Goal: Find specific page/section: Find specific page/section

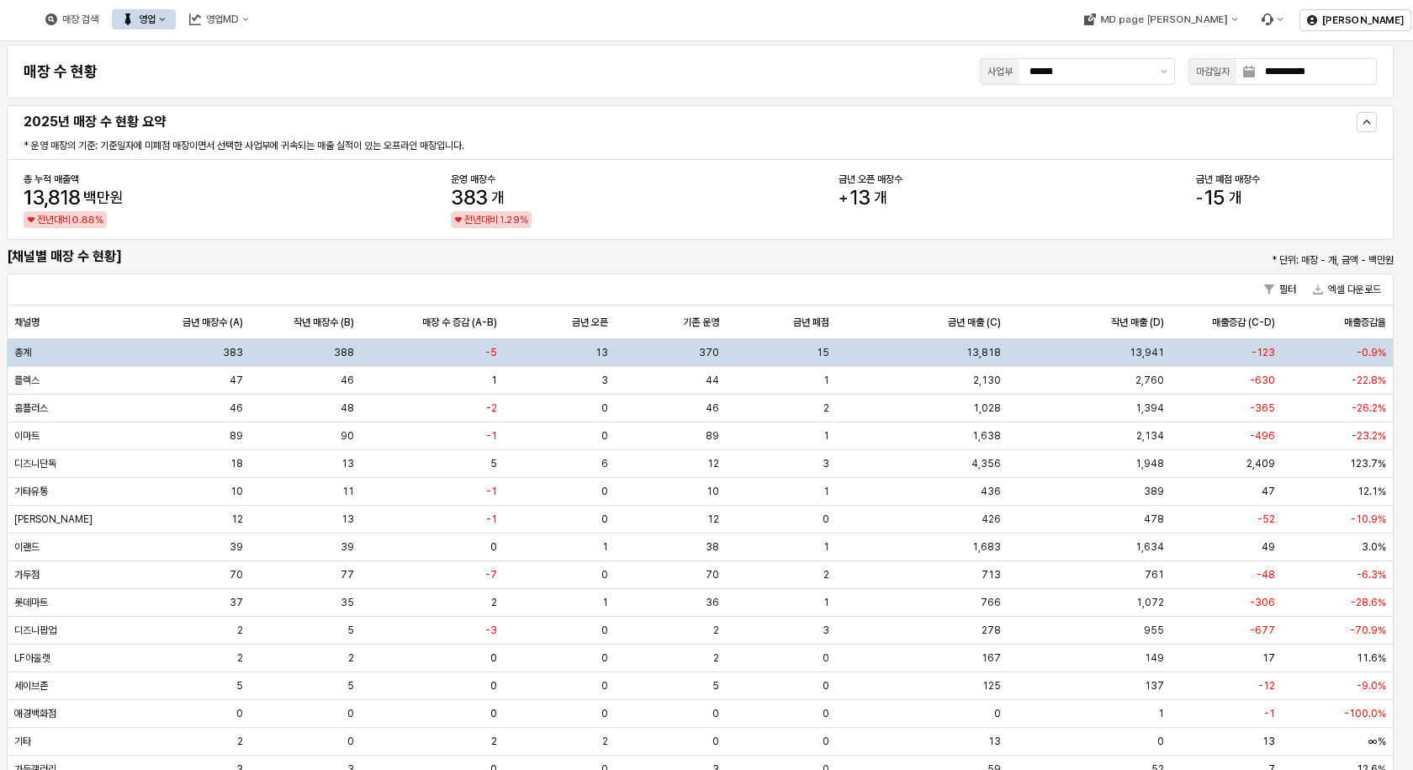
click at [259, 29] on div "매장 검색 영업 영업MD" at bounding box center [147, 19] width 224 height 35
click at [259, 26] on button "영업MD" at bounding box center [219, 19] width 80 height 20
drag, startPoint x: 230, startPoint y: 85, endPoint x: 258, endPoint y: 56, distance: 40.5
click at [231, 85] on div "**********" at bounding box center [700, 72] width 1367 height 34
click at [176, 16] on button "영업" at bounding box center [144, 19] width 64 height 20
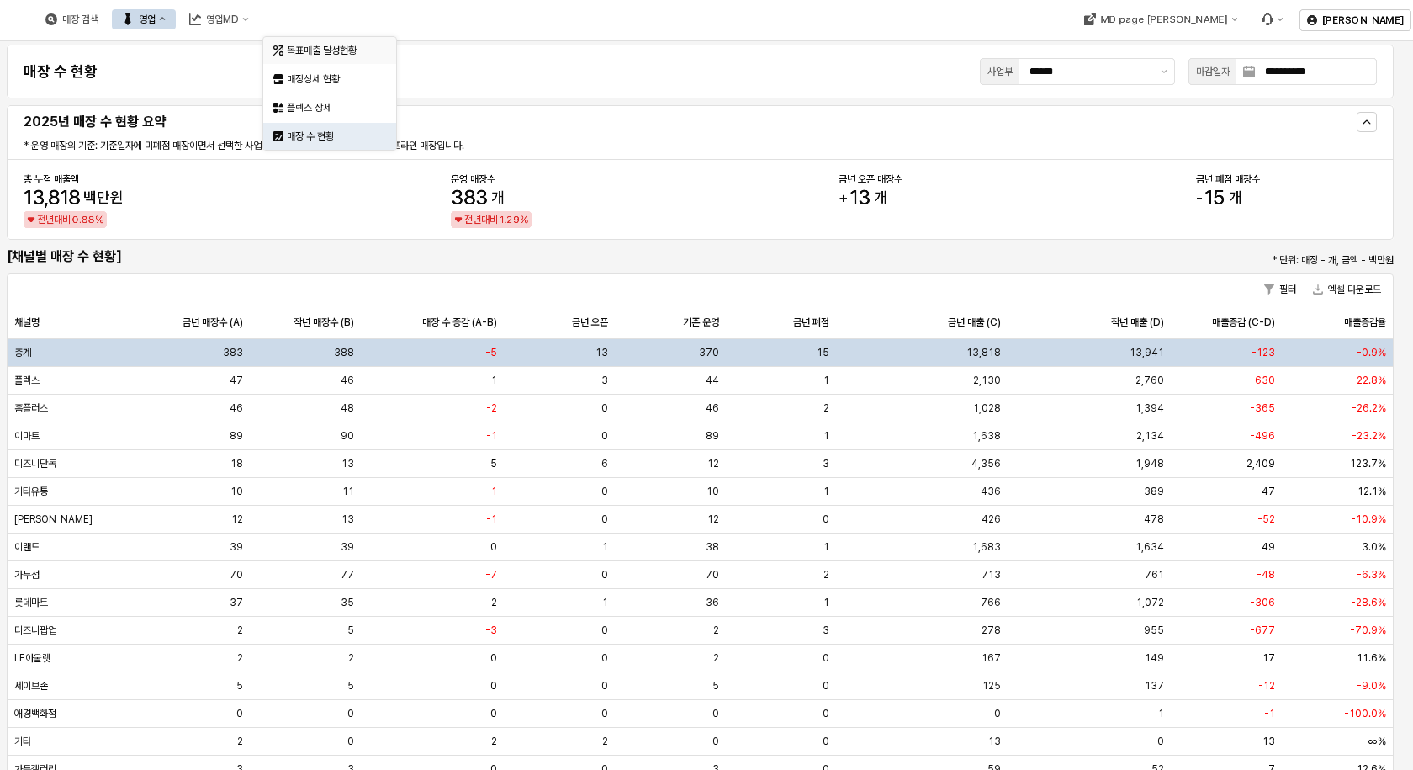
click at [293, 50] on div "목표매출 달성현황" at bounding box center [331, 50] width 89 height 13
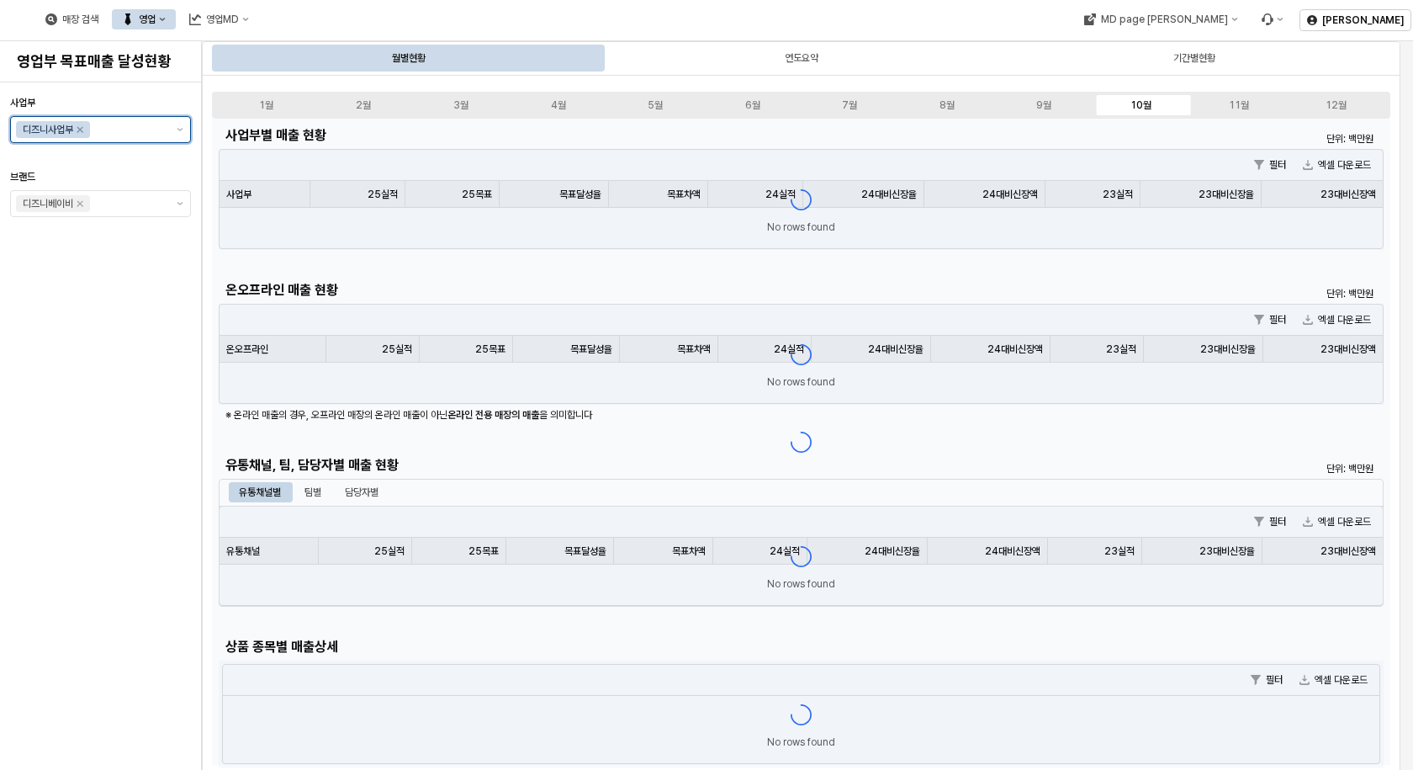
click at [169, 137] on div "디즈니사업부" at bounding box center [90, 129] width 159 height 25
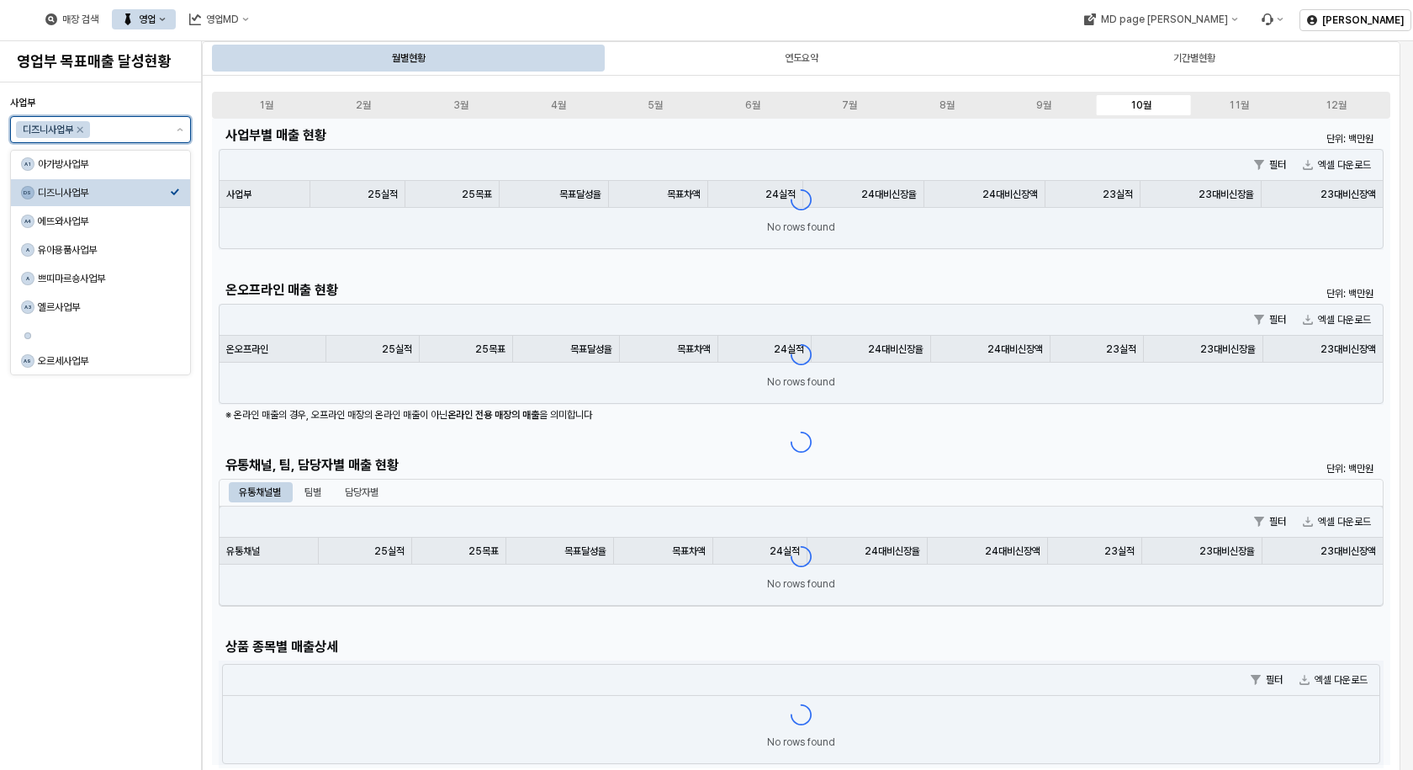
click at [99, 164] on div "아가방사업부" at bounding box center [104, 163] width 132 height 13
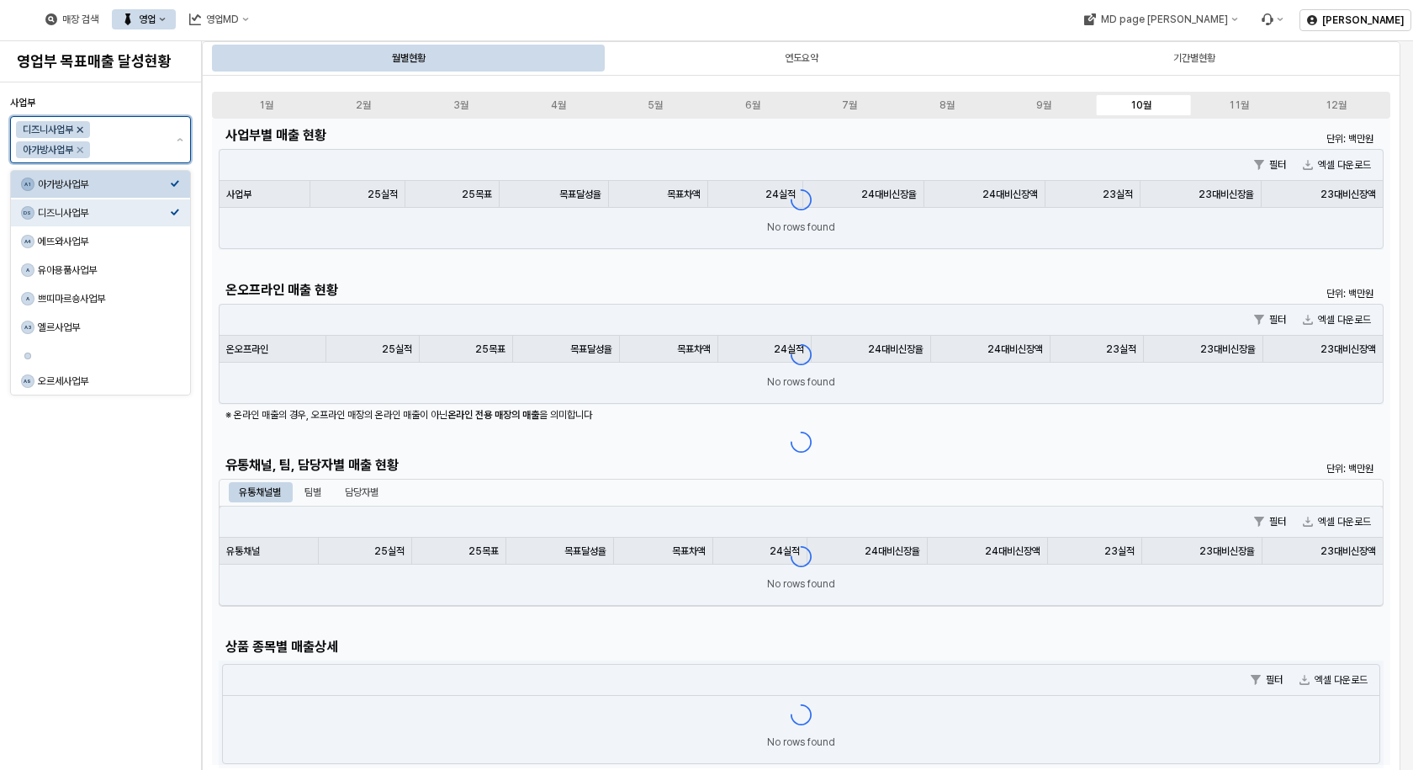
click at [80, 128] on icon "Remove 디즈니사업부" at bounding box center [80, 130] width 6 height 6
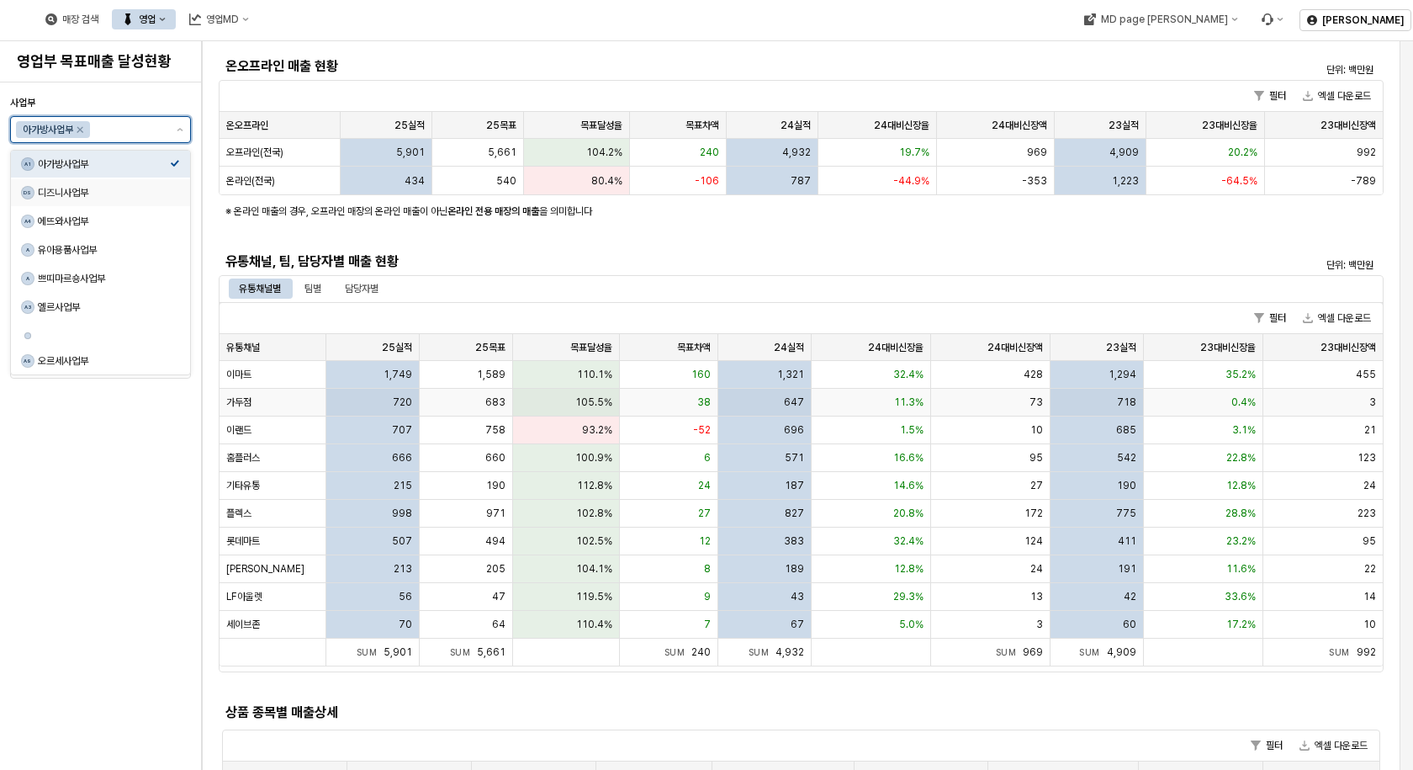
scroll to position [252, 0]
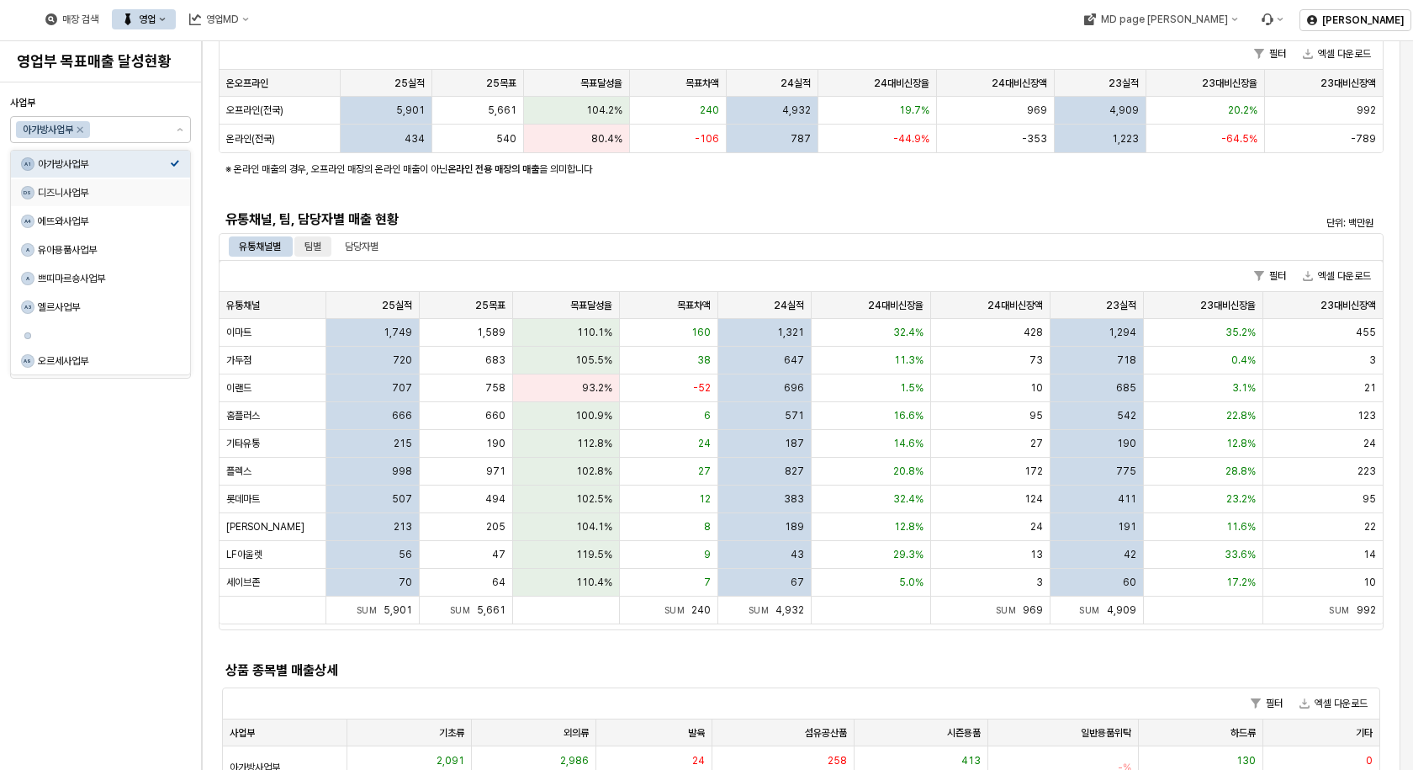
click at [326, 249] on div "팀별" at bounding box center [312, 246] width 37 height 20
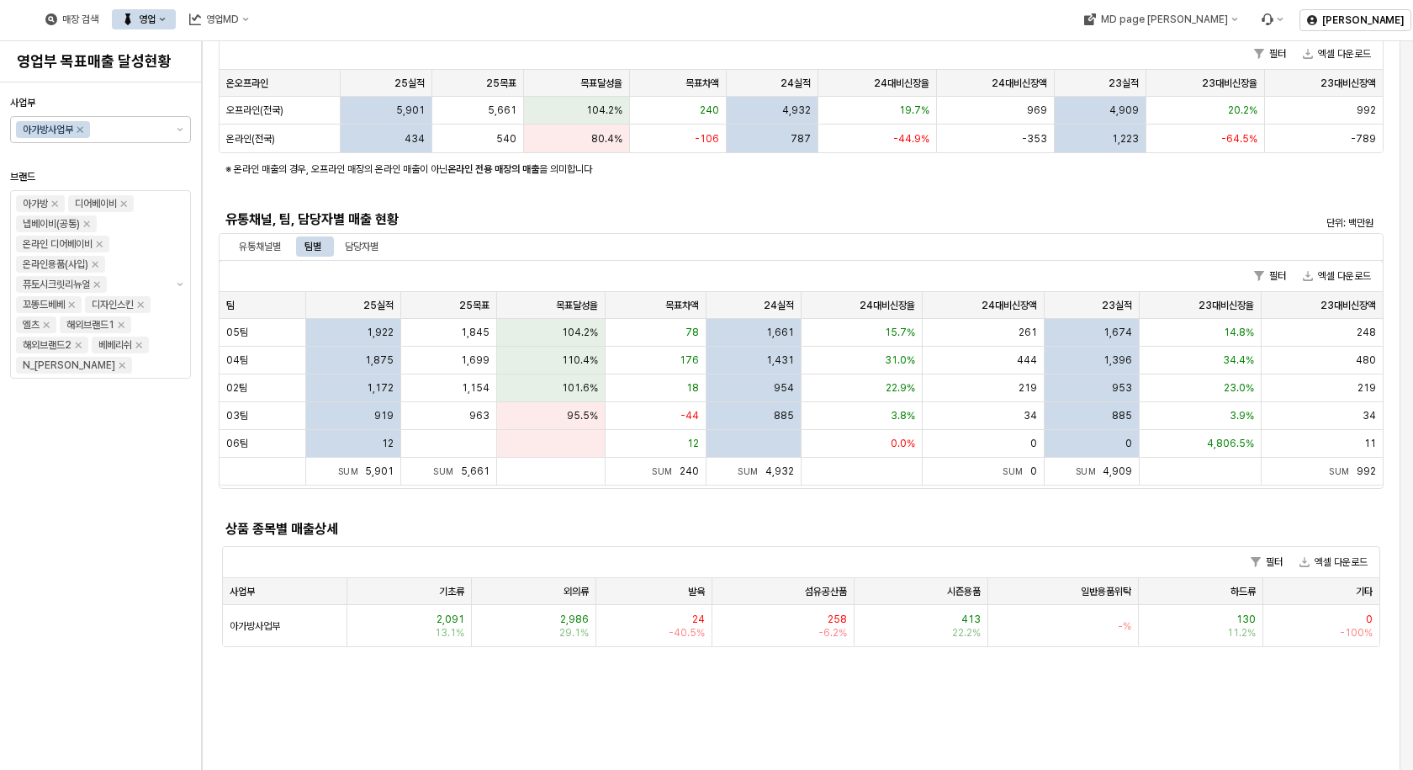
click at [154, 601] on div "사업부 아가방사업부 브랜드 아가방 디어베이비 냅베이비(공통) 온라인 디어베이비 온라인용품(사입) 퓨토시크릿리뉴얼 꼬똥드베베 디자인스킨 엘츠 해…" at bounding box center [100, 426] width 181 height 674
